Goal: Information Seeking & Learning: Learn about a topic

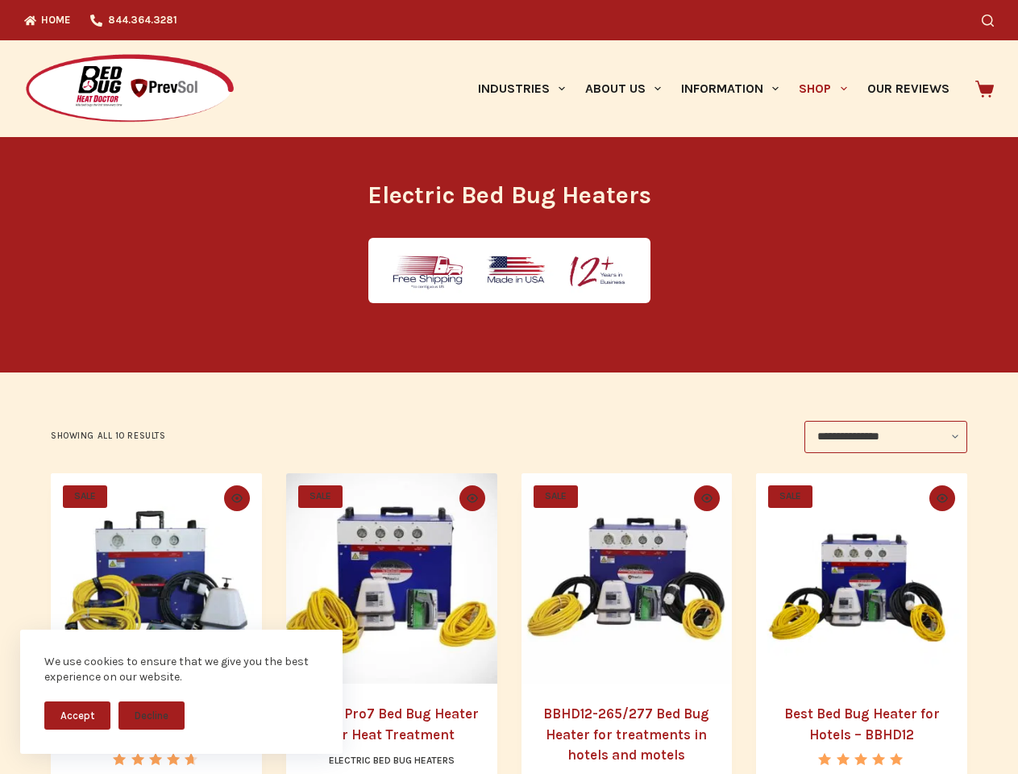
click at [77, 715] on button "Accept" at bounding box center [77, 715] width 66 height 28
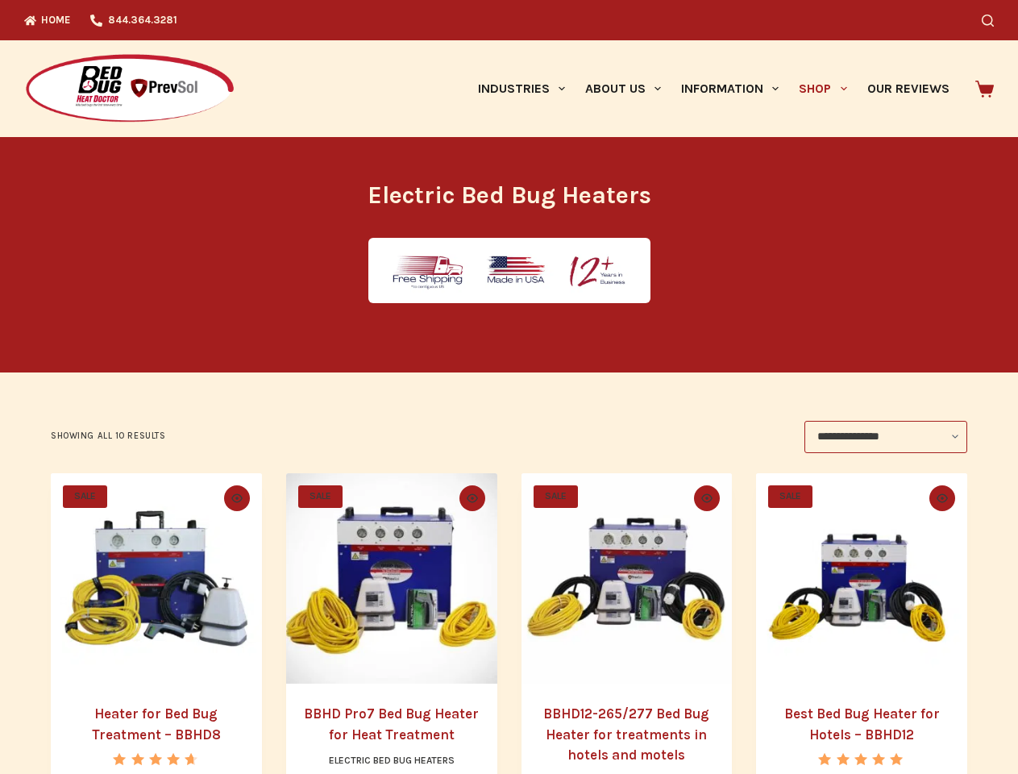
click at [152, 715] on button "Decline" at bounding box center [152, 728] width 66 height 28
click at [994, 20] on icon "Search" at bounding box center [988, 21] width 12 height 12
click at [527, 89] on link "Industries" at bounding box center [521, 88] width 107 height 97
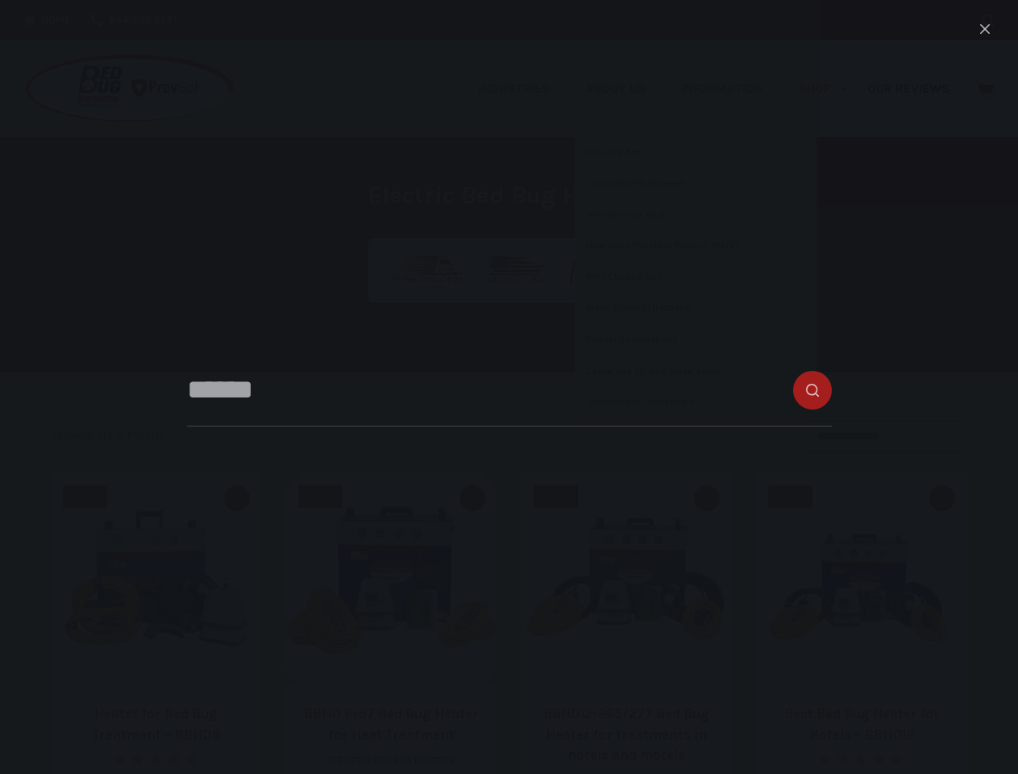
click at [630, 89] on link "About Us" at bounding box center [623, 88] width 96 height 97
click at [737, 89] on link "Information" at bounding box center [731, 88] width 118 height 97
click at [830, 89] on link "Shop" at bounding box center [823, 88] width 68 height 97
click at [234, 498] on icon "Quick view toggle" at bounding box center [236, 497] width 11 height 9
click at [472, 498] on icon "Quick view toggle" at bounding box center [472, 497] width 11 height 9
